Goal: Information Seeking & Learning: Find contact information

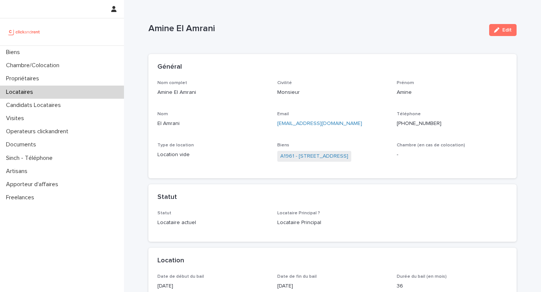
click at [75, 92] on div "Locataires" at bounding box center [62, 92] width 124 height 13
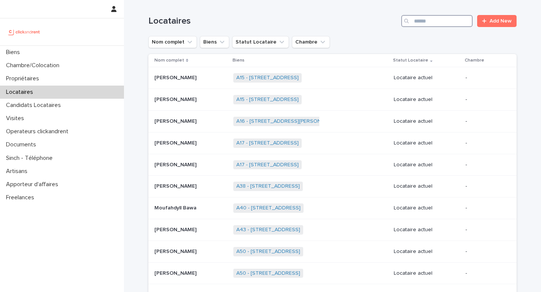
click at [427, 25] on input "Search" at bounding box center [436, 21] width 71 height 12
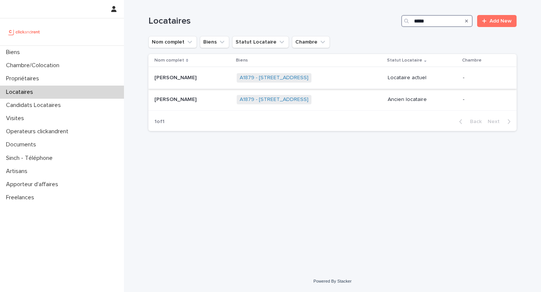
type input "*****"
click at [364, 83] on div "A1879 - 3 rue du Collège Duvergier, Montpellier 34000 + 0" at bounding box center [309, 77] width 145 height 15
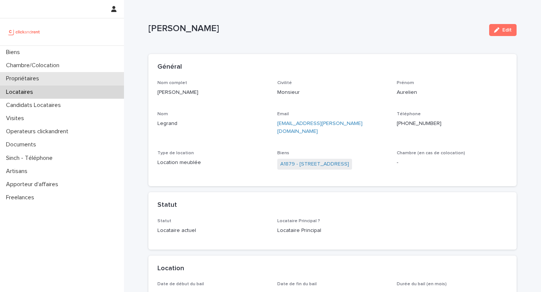
click at [48, 74] on div "Propriétaires" at bounding box center [62, 78] width 124 height 13
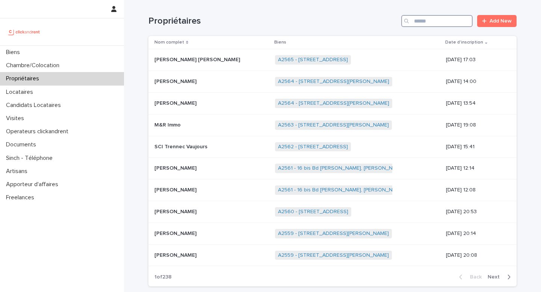
click at [436, 26] on input "Search" at bounding box center [436, 21] width 71 height 12
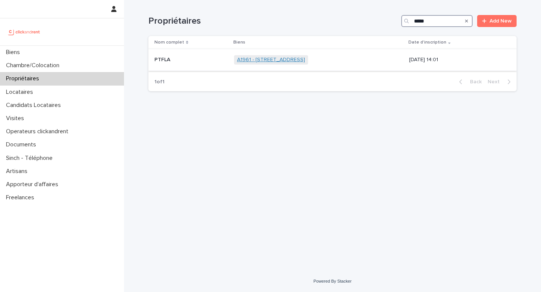
type input "*****"
click at [305, 60] on link "A1961 - [STREET_ADDRESS]" at bounding box center [271, 60] width 68 height 6
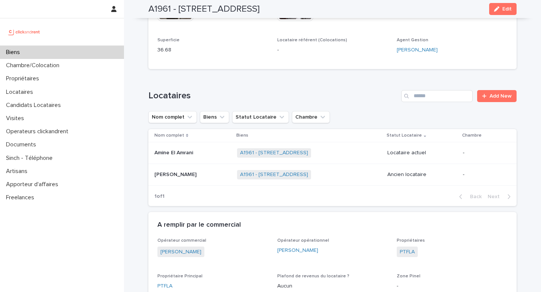
scroll to position [428, 0]
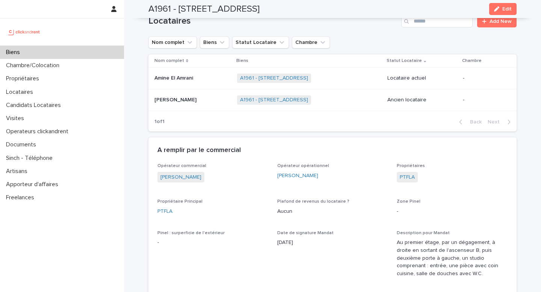
click at [209, 79] on p at bounding box center [192, 78] width 77 height 6
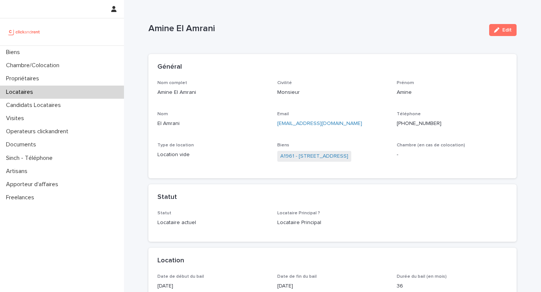
click at [408, 123] on ringoverc2c-number-84e06f14122c "+33622048759" at bounding box center [419, 123] width 45 height 5
click at [420, 120] on p "+33622048759" at bounding box center [452, 124] width 111 height 8
click at [420, 126] on ringoverc2c-number-84e06f14122c "+33622048759" at bounding box center [419, 123] width 45 height 5
drag, startPoint x: 353, startPoint y: 126, endPoint x: 275, endPoint y: 123, distance: 77.5
click at [275, 123] on div "Nom complet Amine El Amrani Civilité Monsieur Prénom Amine Nom El Amrani Email …" at bounding box center [332, 124] width 350 height 89
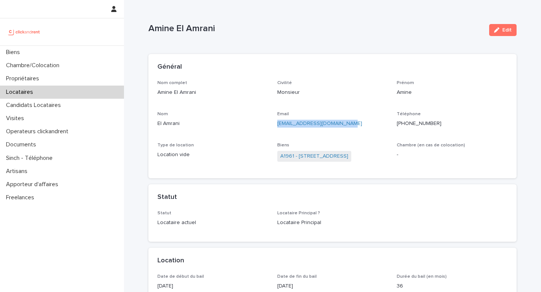
copy link "elamrani.amine@outlook.com"
click at [310, 159] on link "A1961 - [STREET_ADDRESS]" at bounding box center [314, 157] width 68 height 8
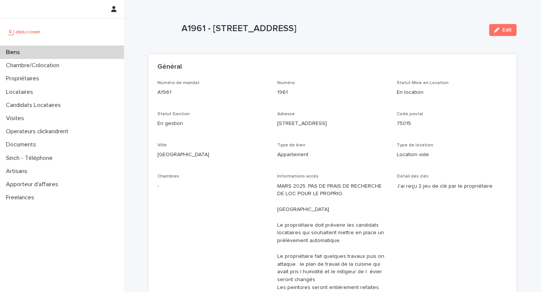
click at [231, 31] on p "A1961 - [STREET_ADDRESS]" at bounding box center [332, 28] width 302 height 11
copy div "A1961 - 22 rue Saint-Amand, Paris 75015 Edit Sorry, there was an error saving y…"
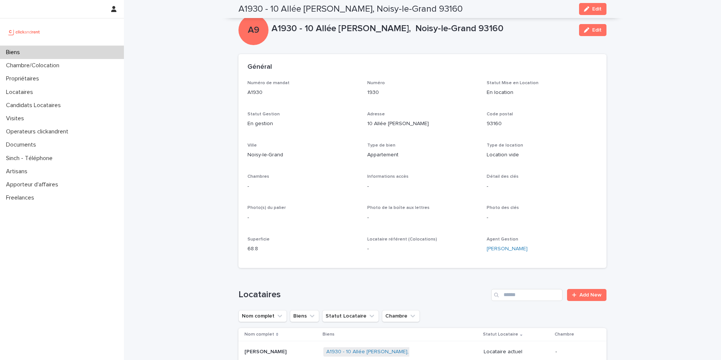
click at [67, 94] on div "Locataires" at bounding box center [62, 92] width 124 height 13
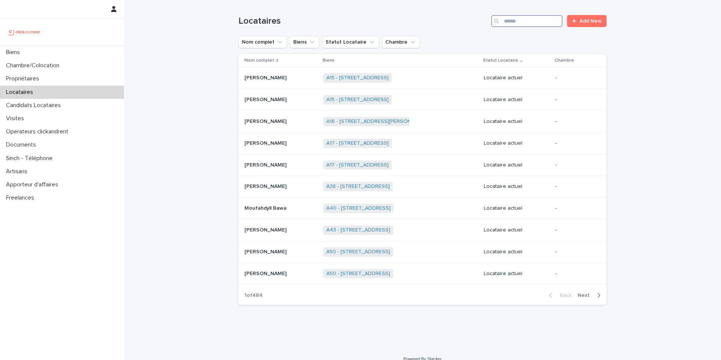
click at [549, 17] on input "Search" at bounding box center [526, 21] width 71 height 12
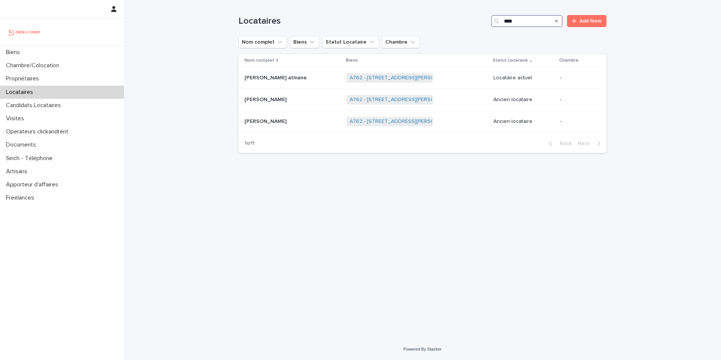
type input "****"
click at [438, 76] on div "A762 - 78 avenue du Président Roosevelt, Neuilly-Plaisance 93360 + 0" at bounding box center [417, 77] width 141 height 15
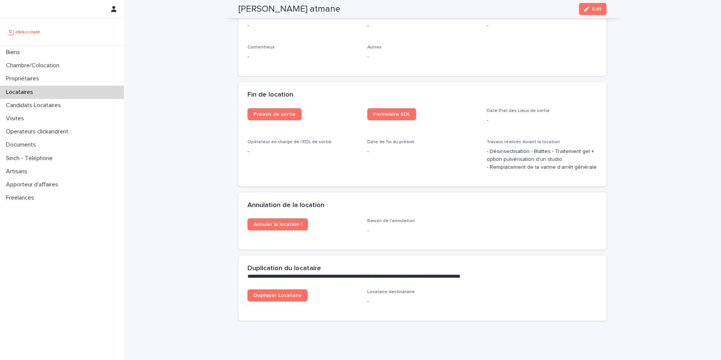
scroll to position [905, 0]
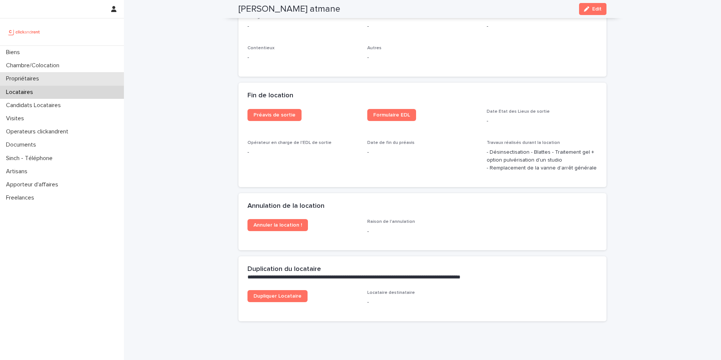
click at [29, 82] on p "Propriétaires" at bounding box center [24, 78] width 42 height 7
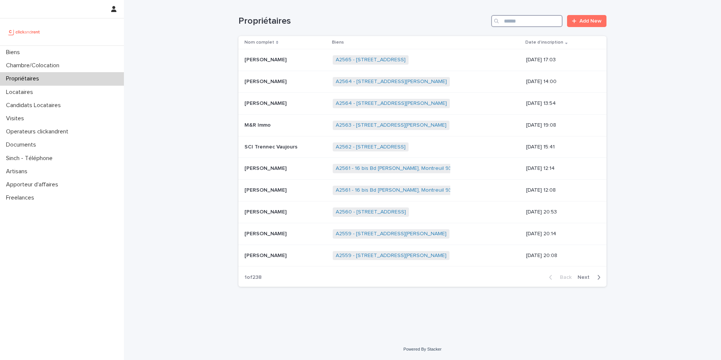
click at [528, 26] on input "Search" at bounding box center [526, 21] width 71 height 12
paste input "**********"
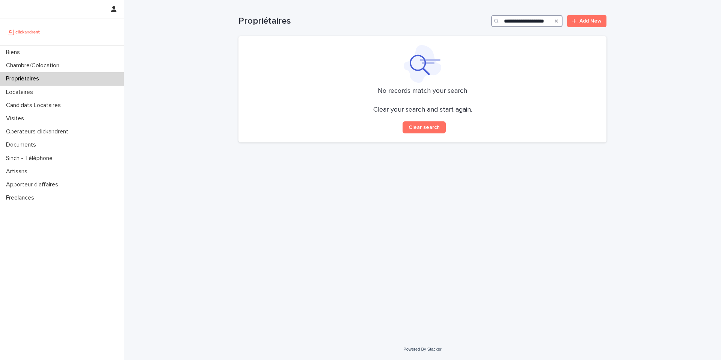
type input "**********"
drag, startPoint x: 551, startPoint y: 21, endPoint x: 488, endPoint y: 26, distance: 63.3
click at [488, 26] on div "**********" at bounding box center [423, 21] width 368 height 12
click at [25, 92] on p "Locataires" at bounding box center [21, 92] width 36 height 7
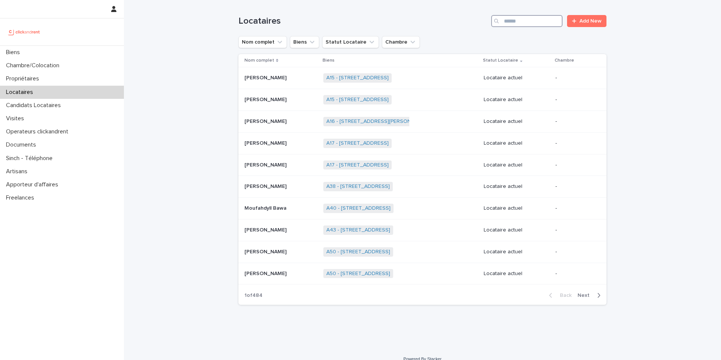
click at [534, 25] on input "Search" at bounding box center [526, 21] width 71 height 12
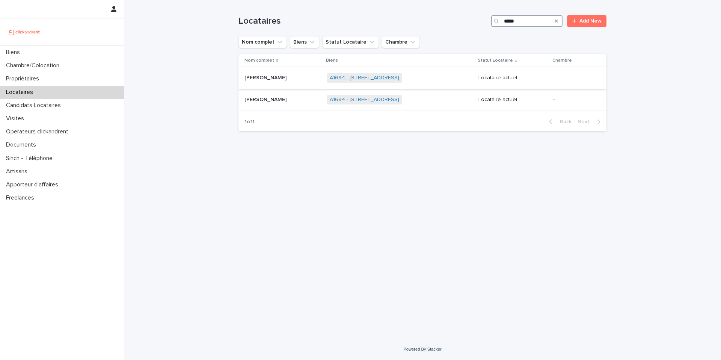
type input "*****"
click at [336, 75] on link "A1694 - 2 Rue du Fûtier, Cergy 95800" at bounding box center [365, 78] width 70 height 6
click at [276, 83] on div "Salim Ettouil Salim Ettouil" at bounding box center [283, 78] width 76 height 12
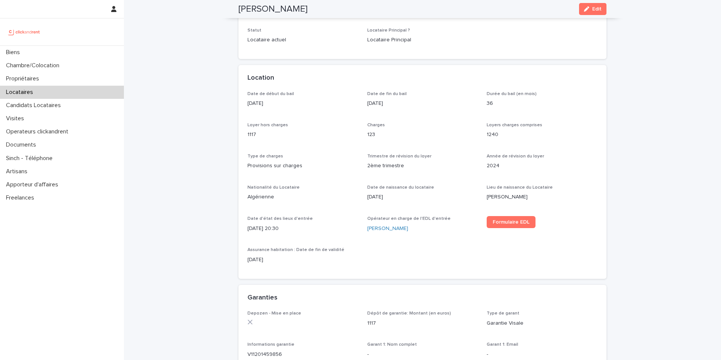
scroll to position [211, 0]
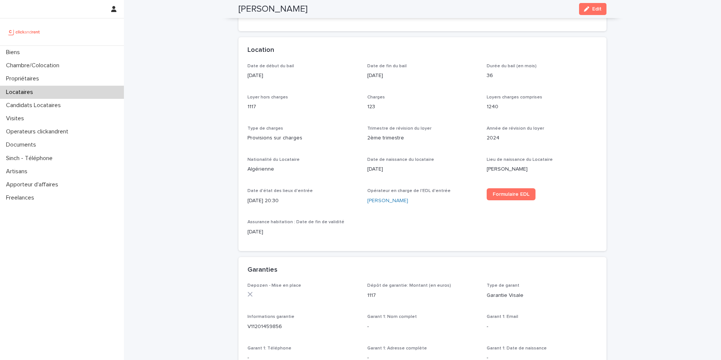
drag, startPoint x: 294, startPoint y: 197, endPoint x: 247, endPoint y: 201, distance: 46.8
click at [248, 201] on p "31/8/2024 20:30" at bounding box center [303, 201] width 111 height 8
drag, startPoint x: 247, startPoint y: 201, endPoint x: 271, endPoint y: 199, distance: 23.7
click at [271, 199] on p "31/8/2024 20:30" at bounding box center [303, 201] width 111 height 8
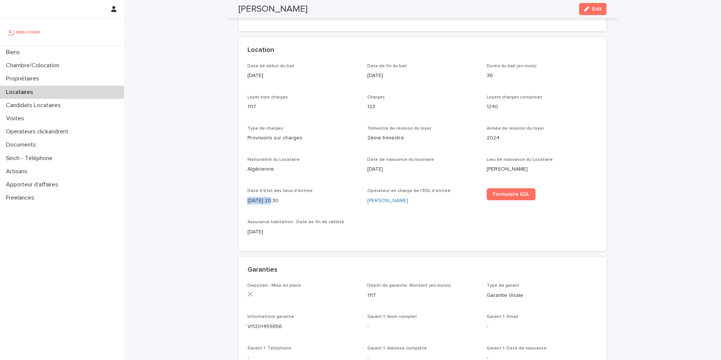
copy p "31/8/2024"
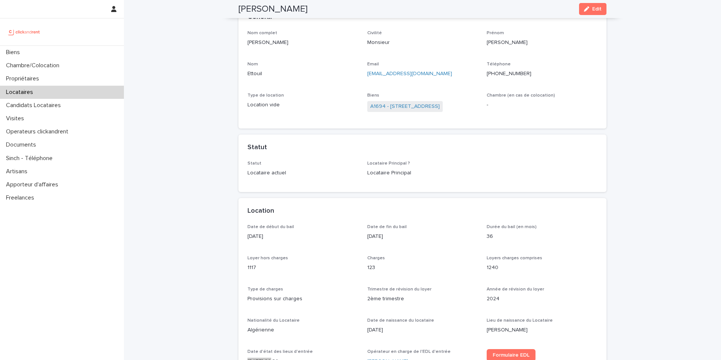
scroll to position [17, 0]
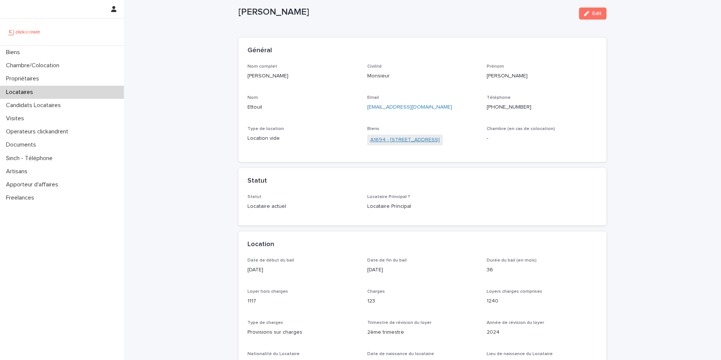
click at [405, 143] on link "A1694 - 2 Rue du Fûtier, Cergy 95800" at bounding box center [405, 140] width 70 height 8
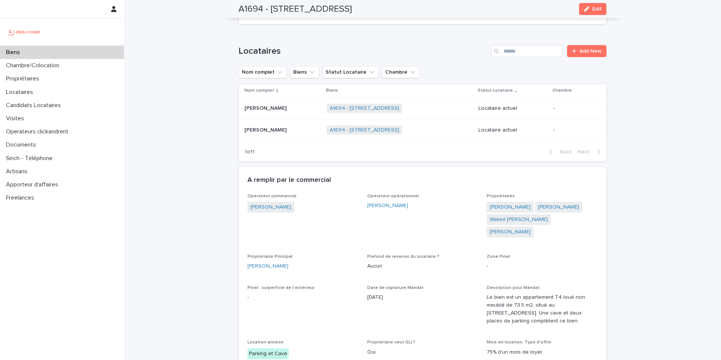
scroll to position [324, 0]
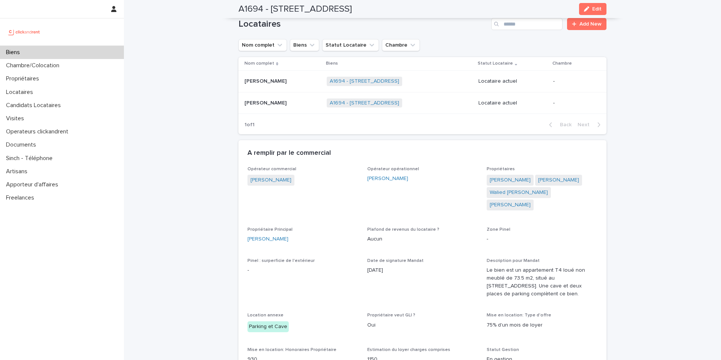
click at [449, 106] on div "A1694 - 2 Rue du Fûtier, Cergy 95800 + 0" at bounding box center [400, 102] width 146 height 15
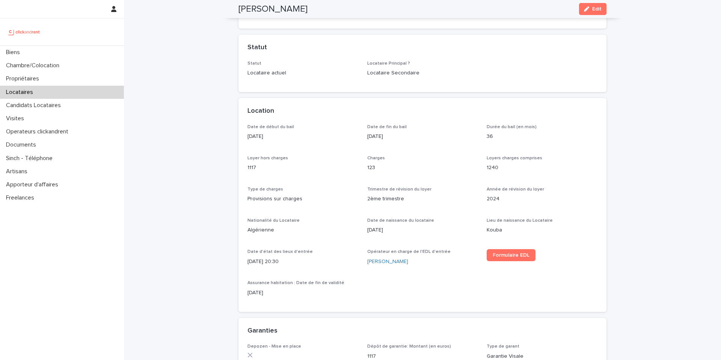
click at [449, 106] on div "Location" at bounding box center [423, 111] width 368 height 26
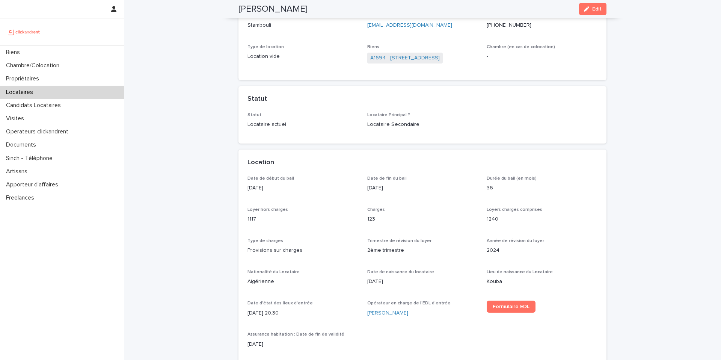
scroll to position [98, 0]
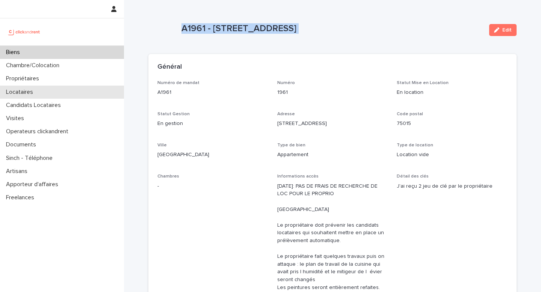
click at [49, 90] on div "Locataires" at bounding box center [62, 92] width 124 height 13
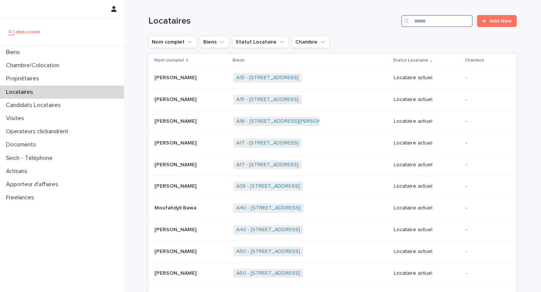
click at [449, 25] on input "Search" at bounding box center [436, 21] width 71 height 12
paste input "**********"
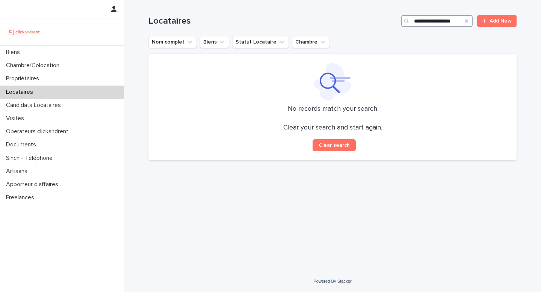
drag, startPoint x: 431, startPoint y: 19, endPoint x: 466, endPoint y: 24, distance: 35.0
click at [466, 24] on div "**********" at bounding box center [436, 21] width 71 height 12
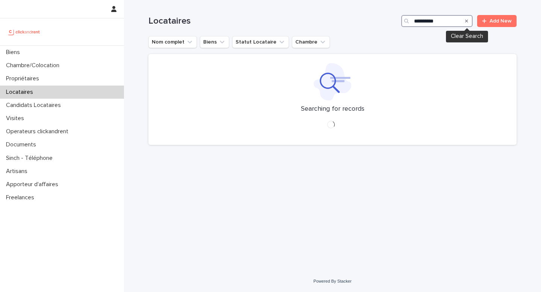
type input "********"
drag, startPoint x: 438, startPoint y: 23, endPoint x: 380, endPoint y: 20, distance: 58.7
click at [380, 20] on div "Locataires ******** Add New" at bounding box center [332, 21] width 368 height 12
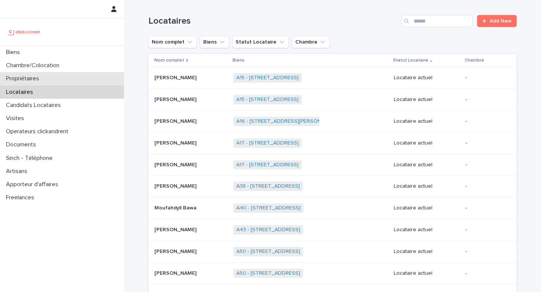
click at [69, 77] on div "Propriétaires" at bounding box center [62, 78] width 124 height 13
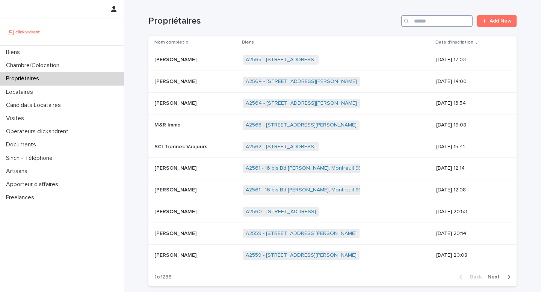
click at [440, 26] on input "Search" at bounding box center [436, 21] width 71 height 12
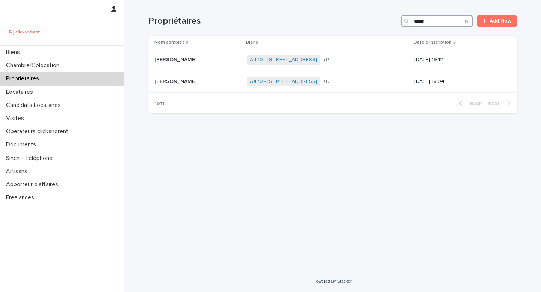
type input "*****"
click at [191, 62] on p "[PERSON_NAME]" at bounding box center [176, 59] width 44 height 8
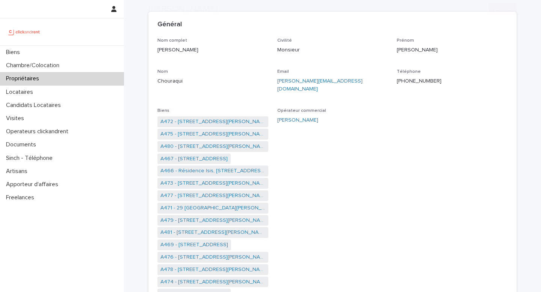
scroll to position [56, 0]
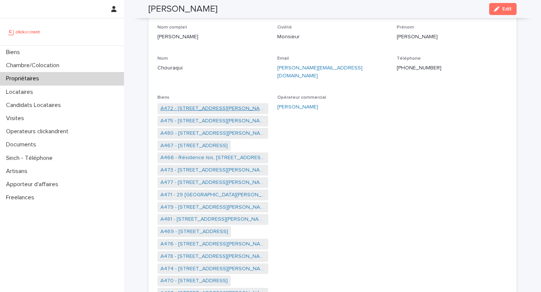
click at [226, 105] on link "A472 - [STREET_ADDRESS][PERSON_NAME]" at bounding box center [212, 109] width 105 height 8
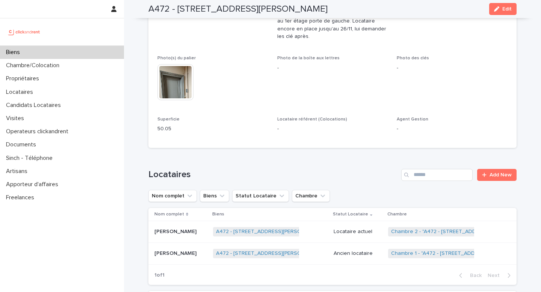
scroll to position [196, 0]
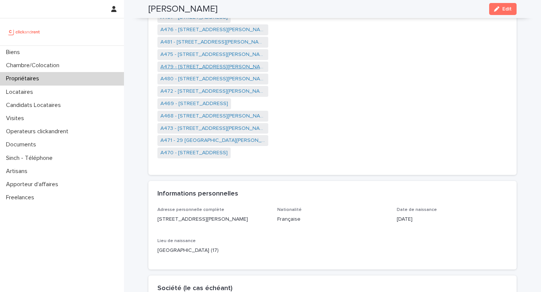
click at [242, 63] on link "A479 - [STREET_ADDRESS][PERSON_NAME]" at bounding box center [212, 67] width 105 height 8
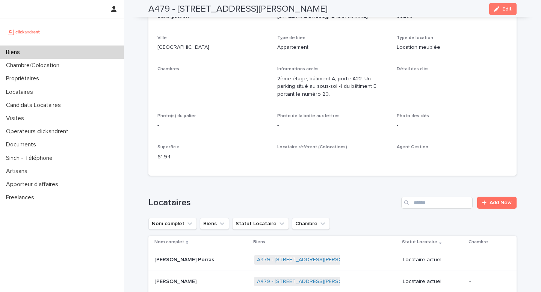
scroll to position [108, 0]
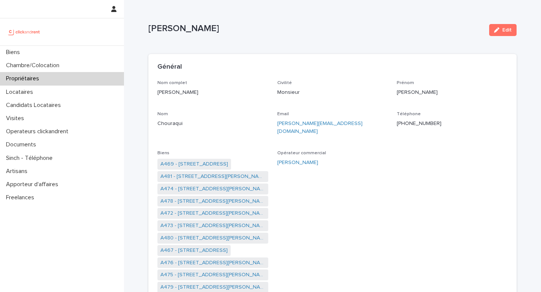
click at [57, 82] on div "Propriétaires" at bounding box center [62, 78] width 124 height 13
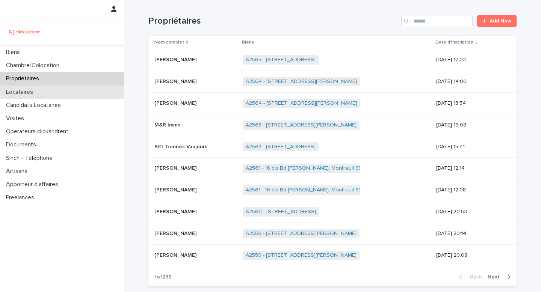
click at [52, 87] on div "Locataires" at bounding box center [62, 92] width 124 height 13
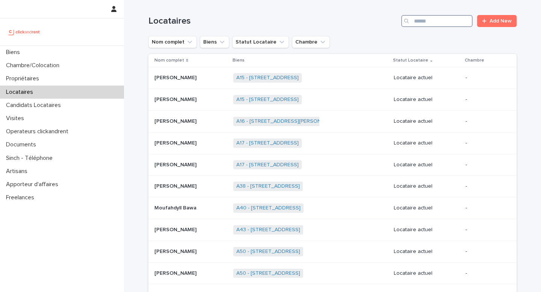
click at [441, 23] on input "Search" at bounding box center [436, 21] width 71 height 12
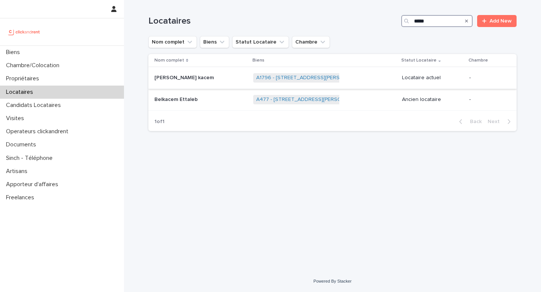
type input "*****"
click at [221, 74] on div "[PERSON_NAME] kacem" at bounding box center [200, 78] width 93 height 12
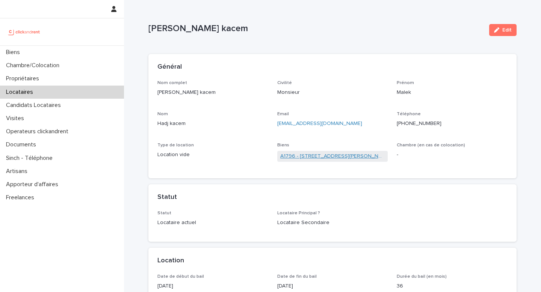
click at [345, 159] on link "A1796 - [STREET_ADDRESS][PERSON_NAME]" at bounding box center [332, 157] width 105 height 8
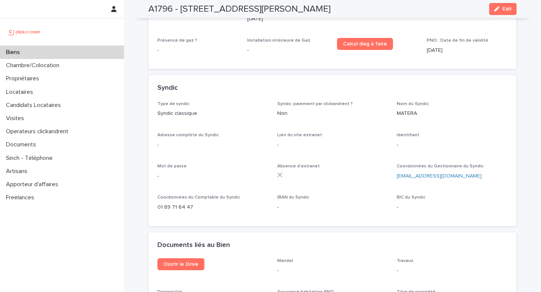
scroll to position [2534, 0]
click at [169, 206] on ringoverc2c-number-84e06f14122c "01 89 71 64 47" at bounding box center [175, 208] width 36 height 5
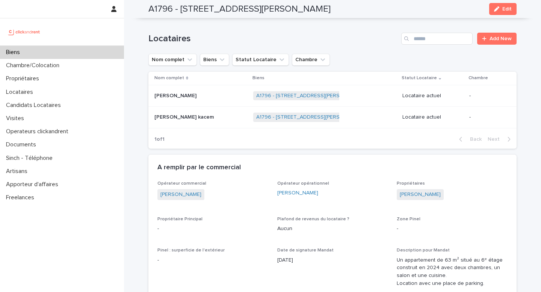
scroll to position [350, 0]
